Goal: Use online tool/utility: Utilize a website feature to perform a specific function

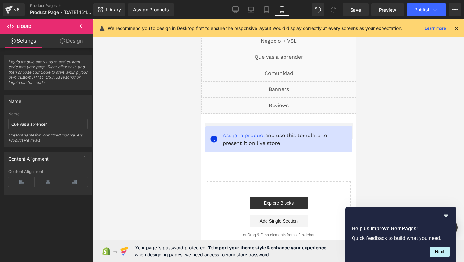
scroll to position [2729, 0]
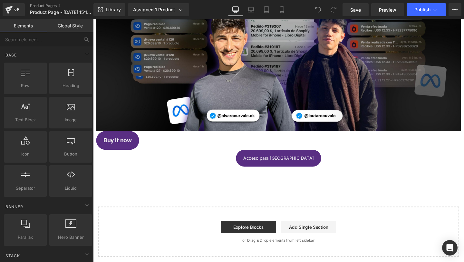
scroll to position [308, 0]
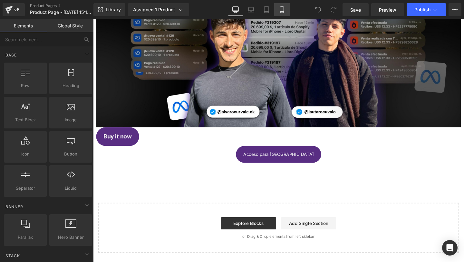
click at [280, 5] on link "Mobile" at bounding box center [281, 9] width 15 height 13
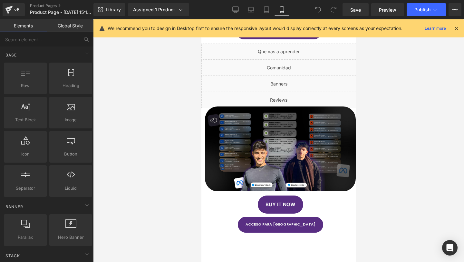
scroll to position [98, 0]
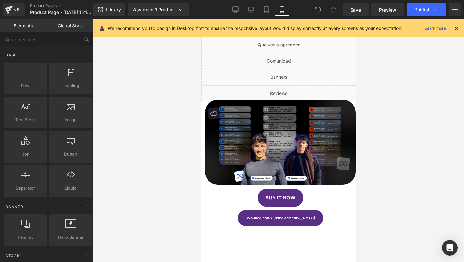
click at [363, 2] on div "Library Assigned 1 Product Product Preview IMPULSO NIVEL 1 Manage assigned prod…" at bounding box center [278, 9] width 371 height 19
click at [395, 12] on span "Preview" at bounding box center [387, 9] width 17 height 7
click at [369, 6] on div "Save Preview Publish Scheduled Upgrade Plan View Live Page View with current Te…" at bounding box center [402, 9] width 124 height 13
click at [376, 7] on link "Preview" at bounding box center [387, 9] width 33 height 13
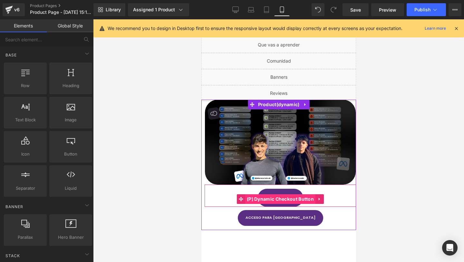
click at [279, 197] on span "(P) Dynamic Checkout Button" at bounding box center [280, 199] width 70 height 10
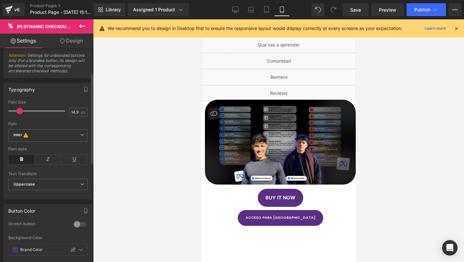
scroll to position [58, 0]
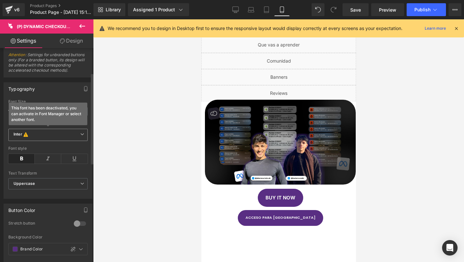
click at [38, 134] on b "Inter This font has been deactivated, you can activate in Font Manager or selec…" at bounding box center [47, 134] width 67 height 6
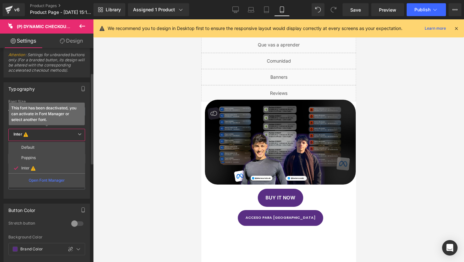
click at [38, 134] on b "Inter This font has been deactivated, you can activate in Font Manager or selec…" at bounding box center [46, 134] width 64 height 6
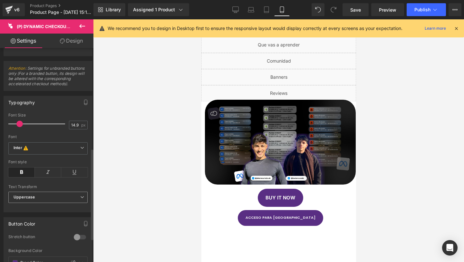
scroll to position [0, 0]
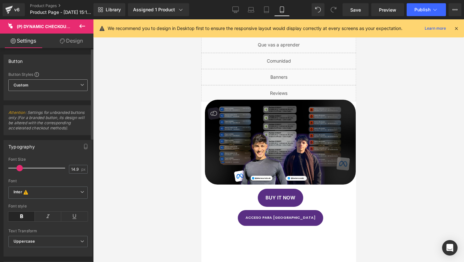
click at [26, 86] on b "Custom" at bounding box center [21, 84] width 15 height 5
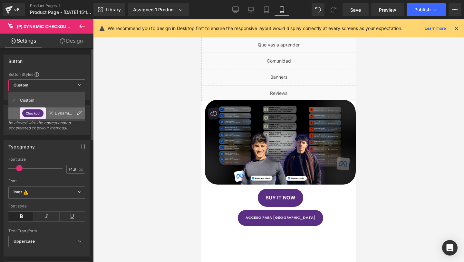
click at [39, 115] on button "Checkout" at bounding box center [32, 113] width 21 height 8
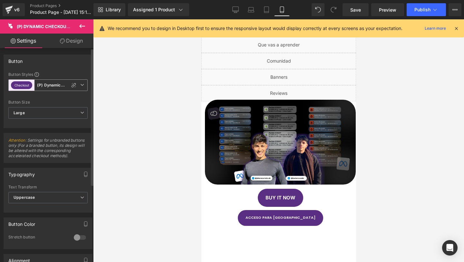
click at [43, 82] on span "Checkout (P) Dynamic Checkout" at bounding box center [47, 85] width 79 height 12
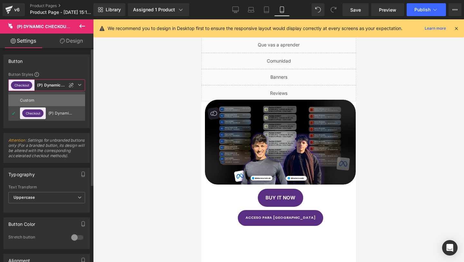
click at [48, 101] on li "Custom" at bounding box center [46, 100] width 77 height 12
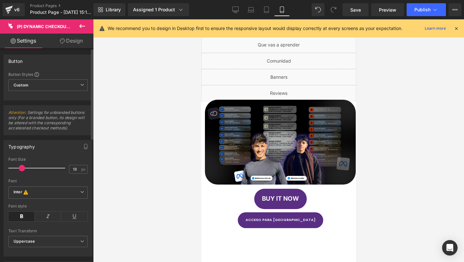
type input "18"
click at [21, 168] on span at bounding box center [21, 168] width 6 height 6
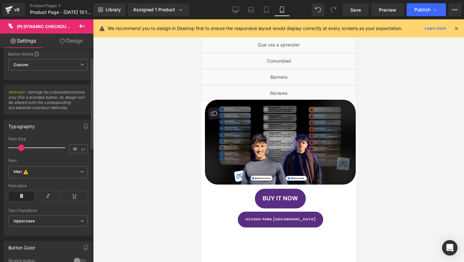
scroll to position [23, 0]
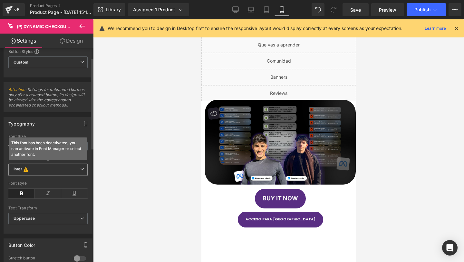
click at [20, 171] on icon "Inter" at bounding box center [18, 169] width 9 height 6
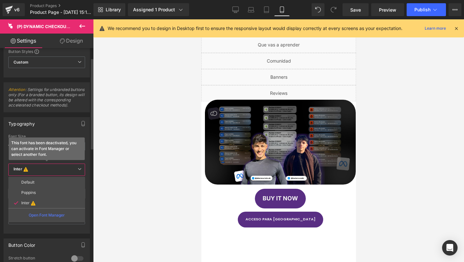
click at [20, 171] on icon "Inter" at bounding box center [18, 169] width 9 height 6
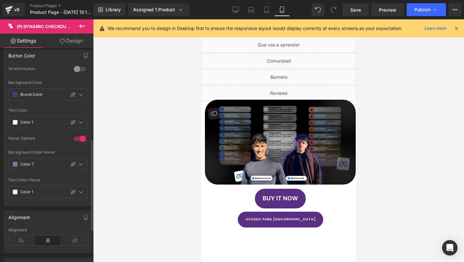
scroll to position [0, 0]
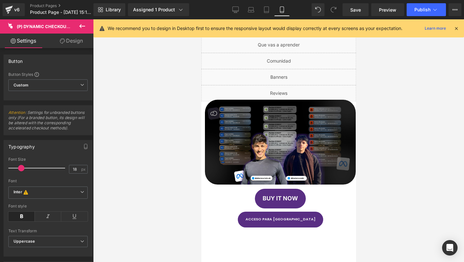
click at [68, 40] on link "Design" at bounding box center [71, 41] width 47 height 14
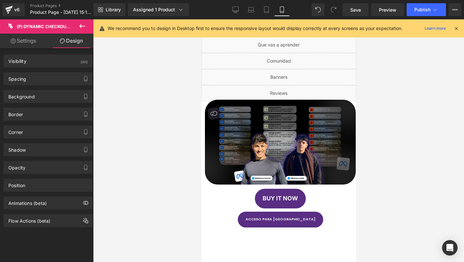
click at [23, 43] on link "Settings" at bounding box center [23, 41] width 47 height 14
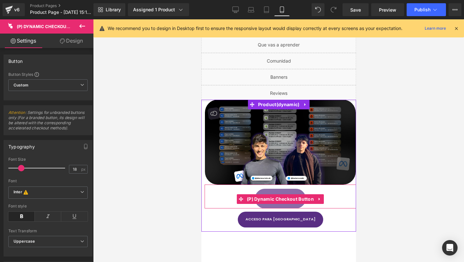
click at [277, 193] on button "Buy it now" at bounding box center [280, 198] width 51 height 20
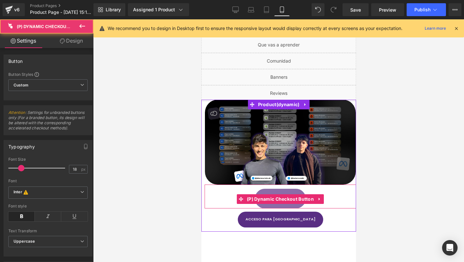
click at [277, 193] on button "Buy it now" at bounding box center [280, 198] width 51 height 20
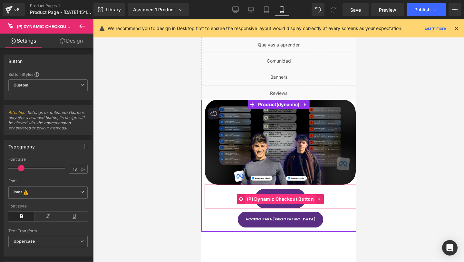
click at [276, 201] on span "(P) Dynamic Checkout Button" at bounding box center [280, 199] width 70 height 10
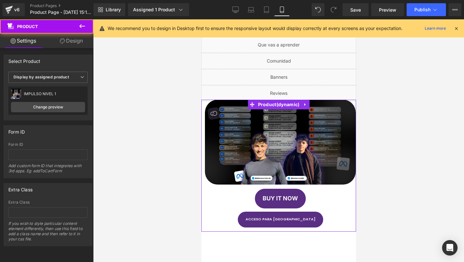
click at [276, 208] on div "Image Buy it now (P) Dynamic Checkout Button Acceso para Argentina Button" at bounding box center [279, 164] width 151 height 128
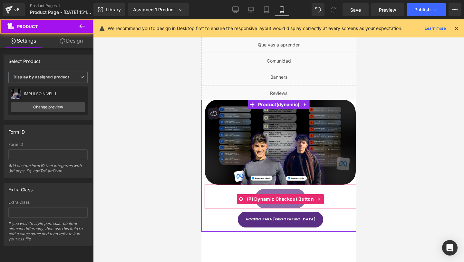
click at [278, 204] on button "Buy it now" at bounding box center [280, 198] width 51 height 20
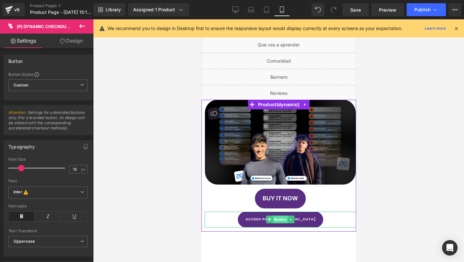
click at [276, 216] on span "Button" at bounding box center [280, 219] width 15 height 8
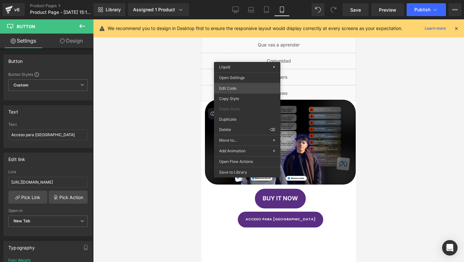
click at [232, 0] on div "Button You are previewing how the will restyle your page. You can not edit Elem…" at bounding box center [232, 0] width 464 height 0
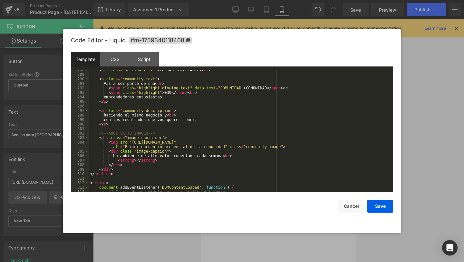
scroll to position [1297, 0]
drag, startPoint x: 240, startPoint y: 155, endPoint x: 116, endPoint y: 153, distance: 123.4
click at [116, 153] on div "< h2 class = "section-title" > LO MAS IMPORTANTE </ h2 > < p class = "community…" at bounding box center [240, 133] width 302 height 131
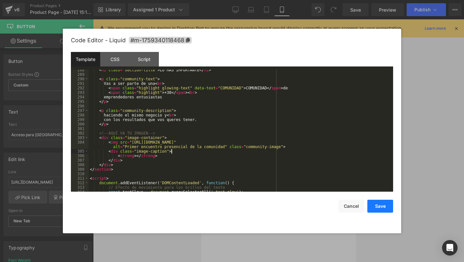
click at [378, 207] on button "Save" at bounding box center [380, 205] width 26 height 13
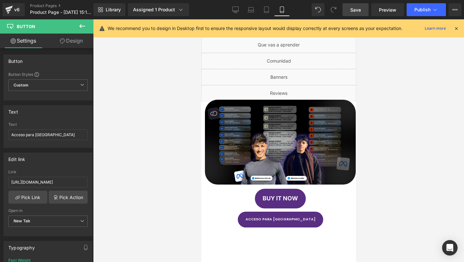
click at [360, 14] on link "Save" at bounding box center [356, 9] width 26 height 13
click at [357, 10] on span "Save" at bounding box center [355, 9] width 11 height 7
click at [278, 5] on link "Mobile" at bounding box center [281, 9] width 15 height 13
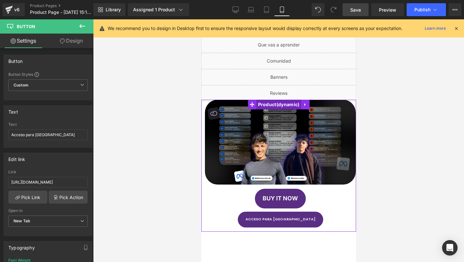
click at [261, 103] on span "Product" at bounding box center [278, 105] width 45 height 10
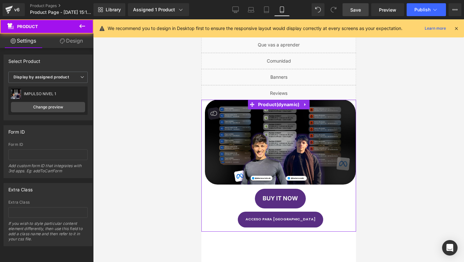
click at [66, 42] on link "Design" at bounding box center [71, 41] width 47 height 14
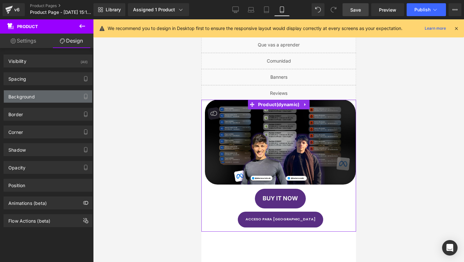
click at [57, 92] on div "Background" at bounding box center [48, 96] width 88 height 12
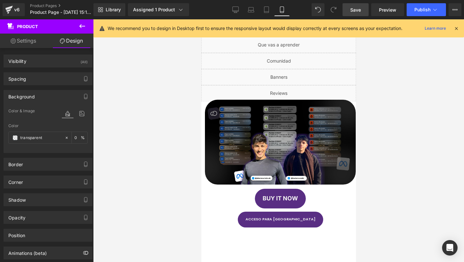
click at [166, 121] on div at bounding box center [278, 140] width 371 height 242
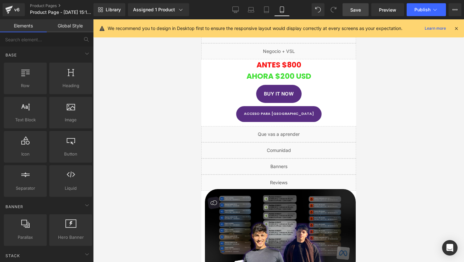
scroll to position [0, 0]
